Goal: Browse casually: Explore the website without a specific task or goal

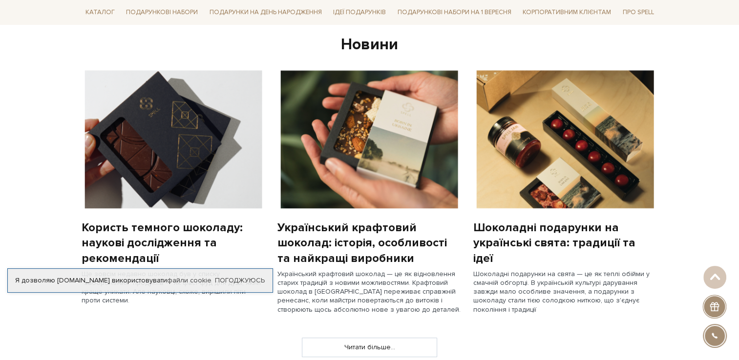
scroll to position [732, 0]
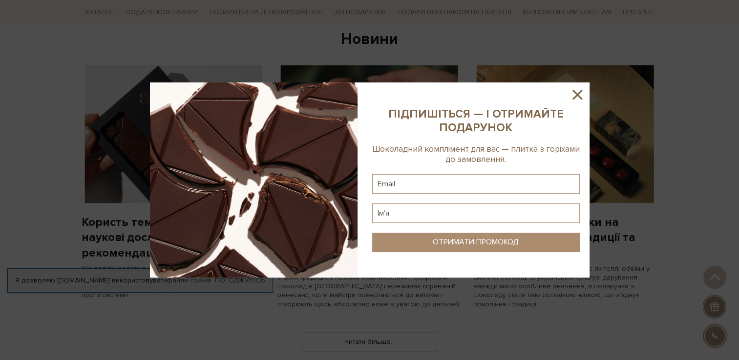
click at [574, 92] on icon at bounding box center [577, 95] width 10 height 10
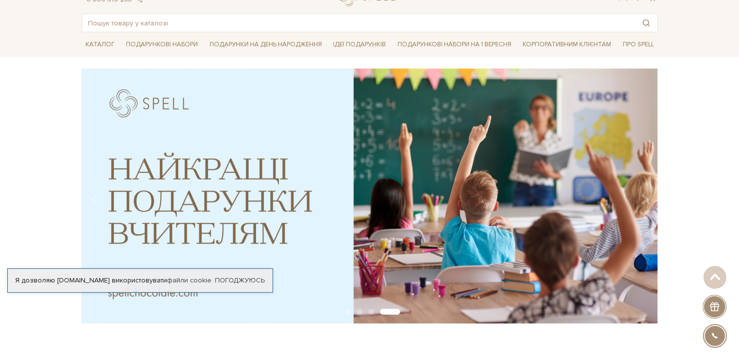
scroll to position [0, 0]
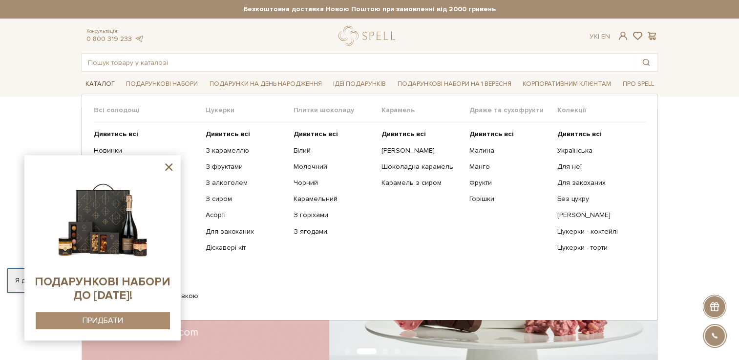
click at [93, 81] on link "Каталог" at bounding box center [100, 84] width 37 height 15
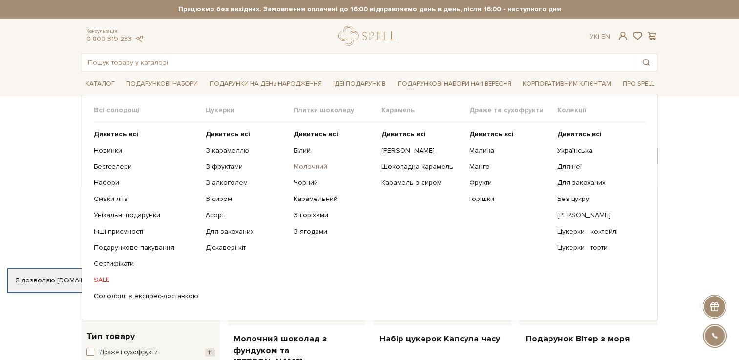
click at [311, 167] on link "Молочний" at bounding box center [333, 167] width 81 height 9
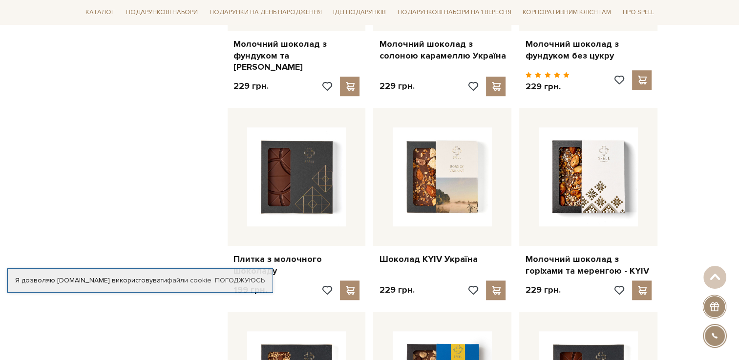
scroll to position [781, 0]
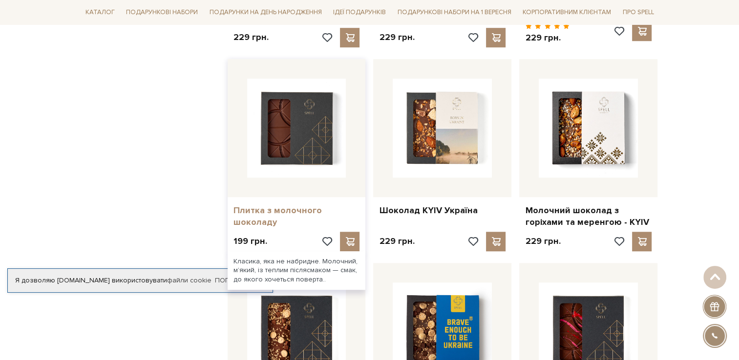
click at [255, 209] on link "Плитка з молочного шоколаду" at bounding box center [296, 216] width 126 height 23
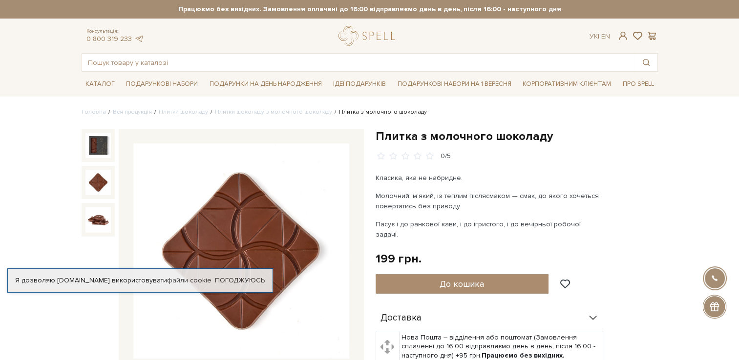
click at [96, 188] on img at bounding box center [97, 182] width 25 height 25
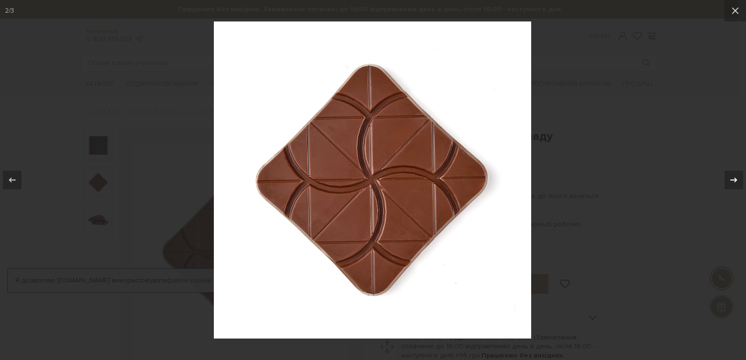
click at [732, 183] on icon at bounding box center [734, 180] width 12 height 12
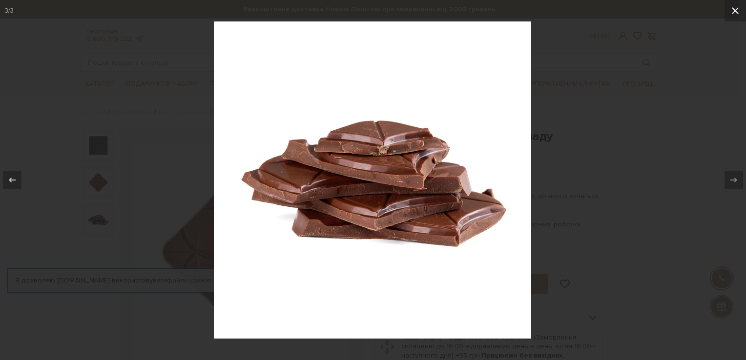
click at [737, 16] on icon at bounding box center [736, 11] width 12 height 12
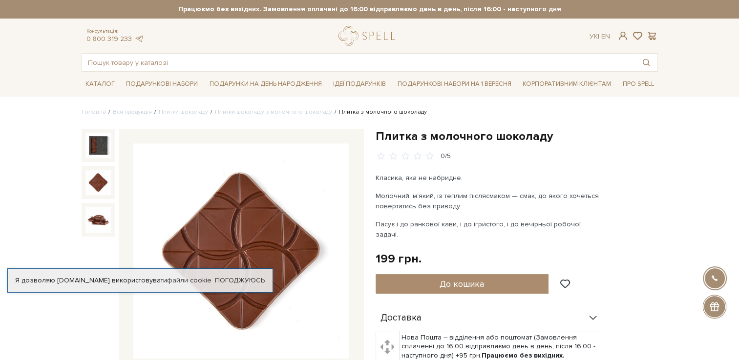
click at [101, 186] on img at bounding box center [97, 182] width 25 height 25
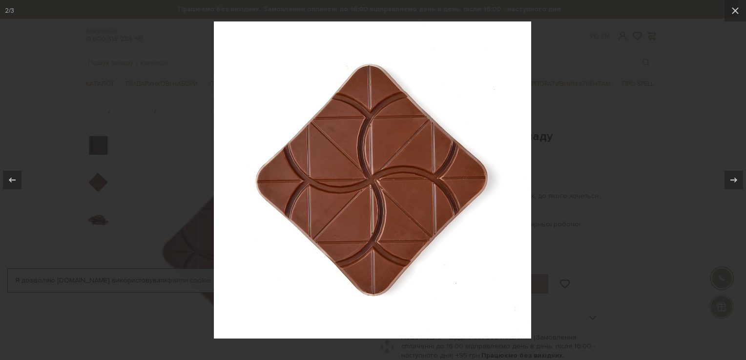
click at [98, 150] on div at bounding box center [373, 180] width 746 height 360
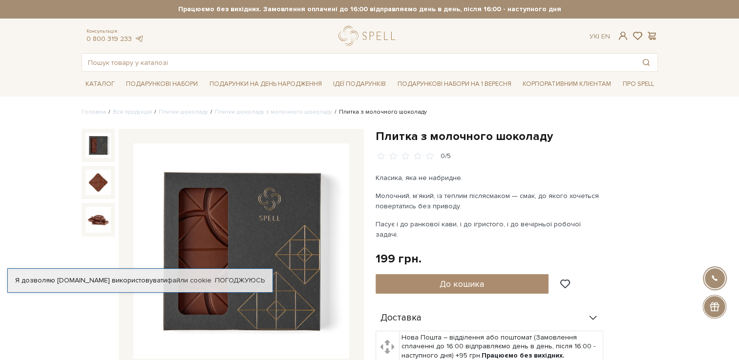
click at [103, 145] on img at bounding box center [97, 145] width 25 height 25
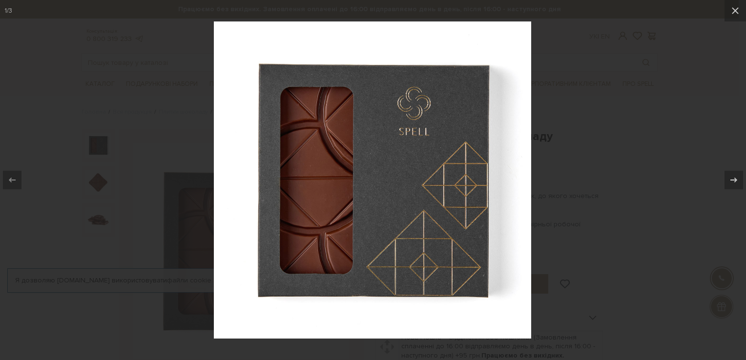
click at [110, 131] on div at bounding box center [373, 180] width 746 height 360
